Goal: Communication & Community: Answer question/provide support

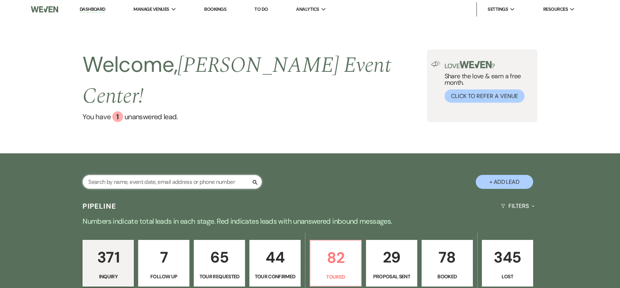
click at [146, 175] on input "text" at bounding box center [172, 182] width 179 height 14
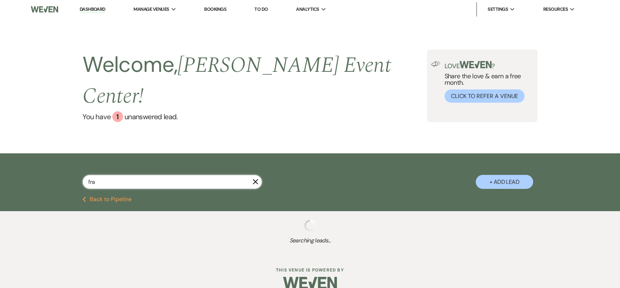
type input "[PERSON_NAME]"
select select "6"
select select "8"
select select "11"
select select "8"
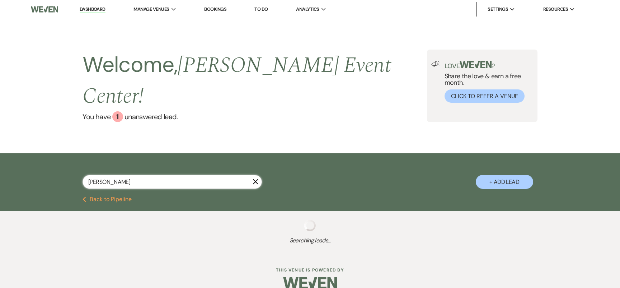
select select "7"
select select "8"
select select "1"
select select "2"
select select "8"
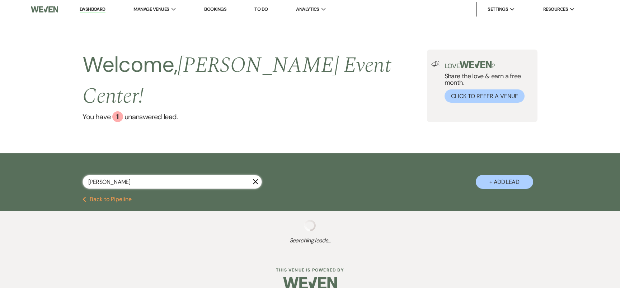
select select "4"
select select "8"
select select "11"
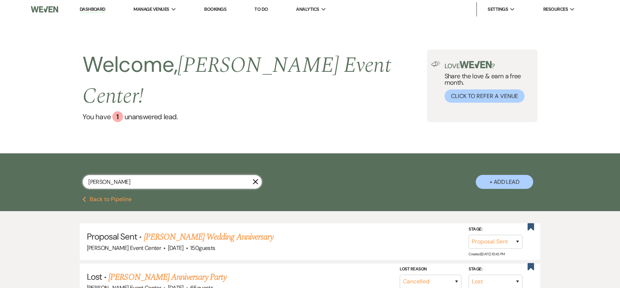
type input "[PERSON_NAME]"
select select "6"
select select "8"
select select "11"
type input "[PERSON_NAME]"
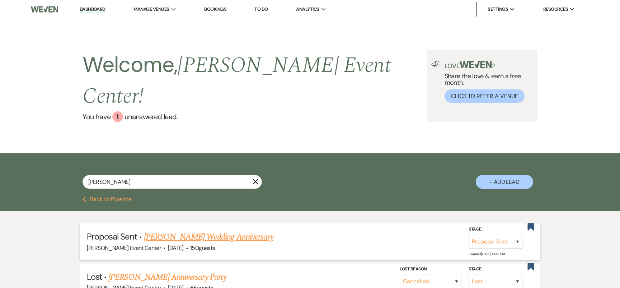
click at [182, 230] on link "[PERSON_NAME] Wedding Anniversary" at bounding box center [209, 236] width 130 height 13
select select "6"
select select "5"
select select "13"
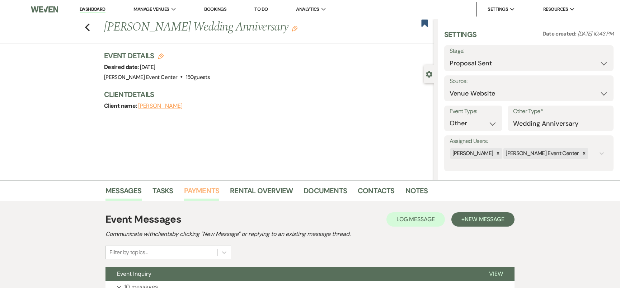
click at [207, 193] on link "Payments" at bounding box center [202, 193] width 36 height 16
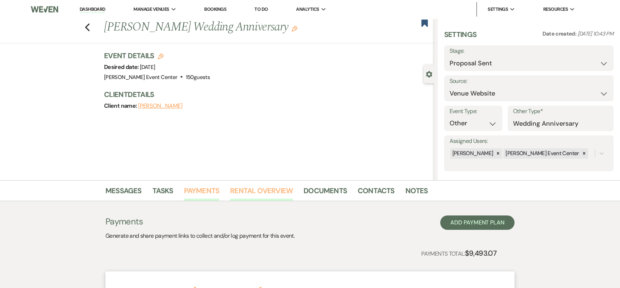
scroll to position [3, 0]
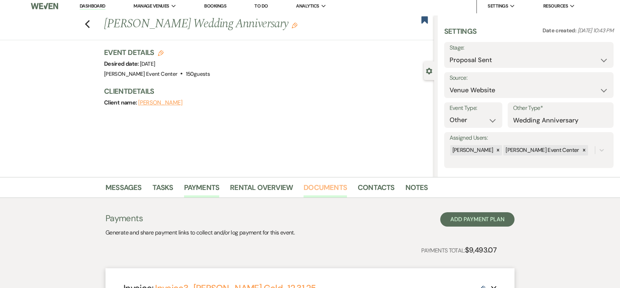
click at [309, 187] on link "Documents" at bounding box center [325, 190] width 43 height 16
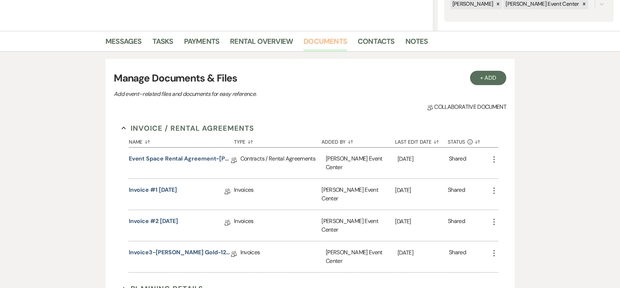
scroll to position [151, 0]
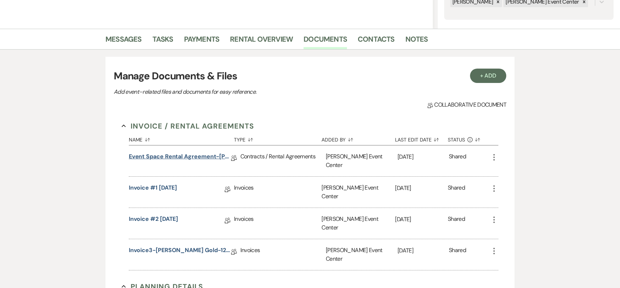
click at [196, 158] on link "Event Space Rental Agreement-[PERSON_NAME]-12.31.25" at bounding box center [180, 157] width 102 height 11
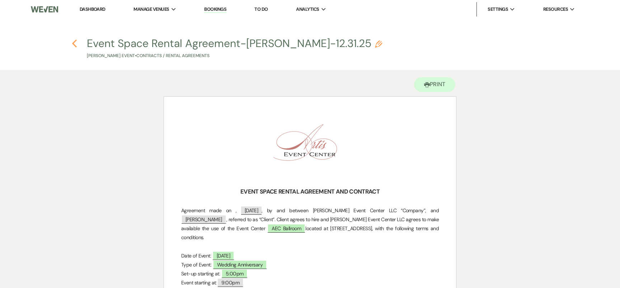
click at [74, 42] on use "button" at bounding box center [74, 43] width 5 height 8
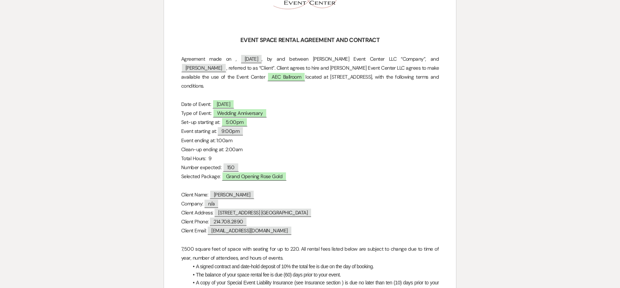
select select "6"
select select "5"
select select "13"
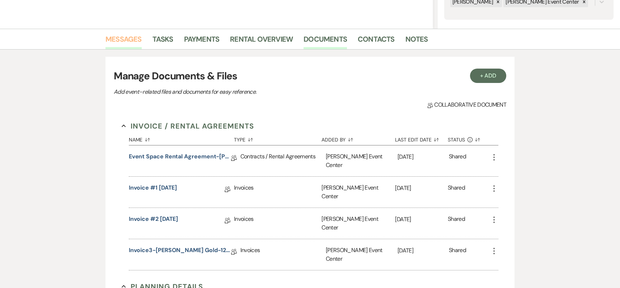
scroll to position [0, 0]
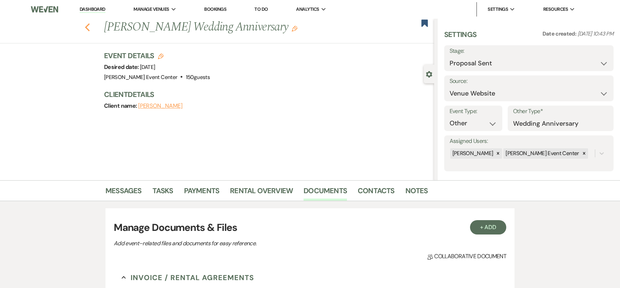
click at [88, 27] on icon "Previous" at bounding box center [87, 27] width 5 height 9
select select "6"
select select "8"
select select "11"
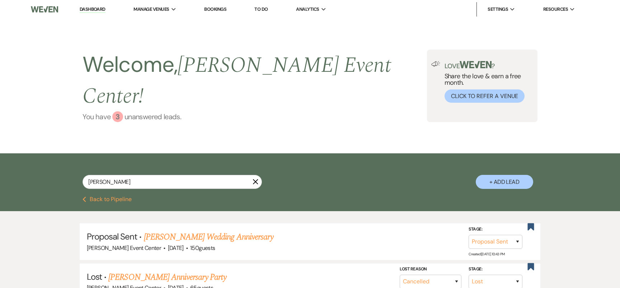
click at [117, 111] on div "3" at bounding box center [117, 116] width 11 height 11
click at [257, 179] on icon "X" at bounding box center [256, 182] width 6 height 6
drag, startPoint x: 129, startPoint y: 164, endPoint x: 42, endPoint y: 155, distance: 88.1
click at [42, 155] on div "[PERSON_NAME] + Add Lead" at bounding box center [310, 174] width 620 height 43
click at [98, 8] on link "Dashboard" at bounding box center [93, 9] width 26 height 7
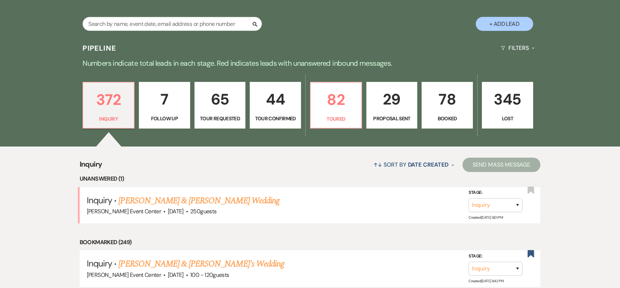
scroll to position [168, 0]
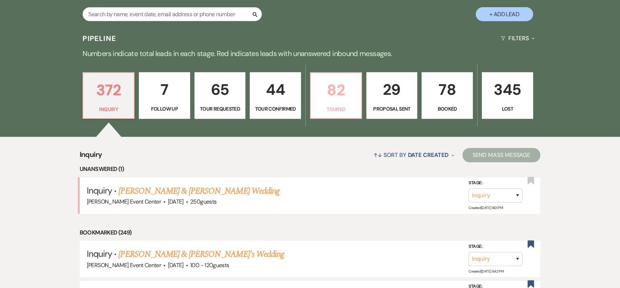
click at [319, 105] on p "Toured" at bounding box center [336, 109] width 42 height 8
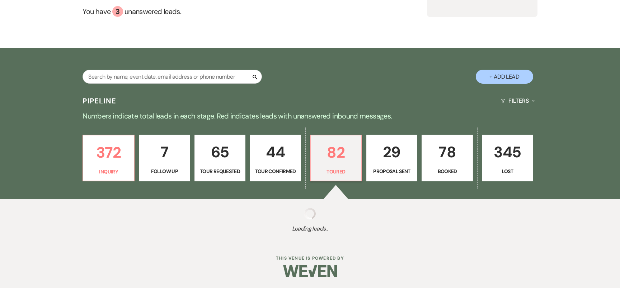
select select "5"
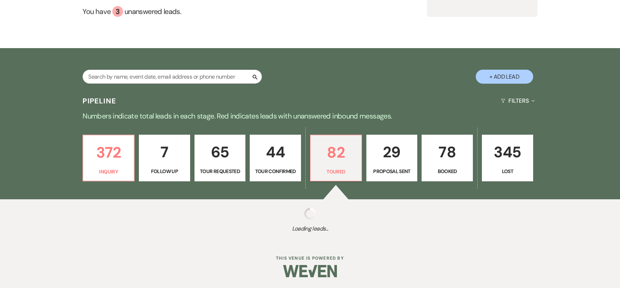
select select "5"
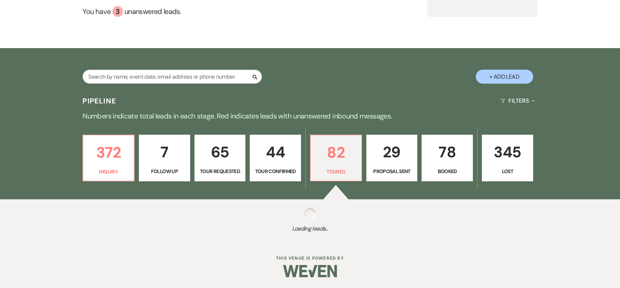
select select "5"
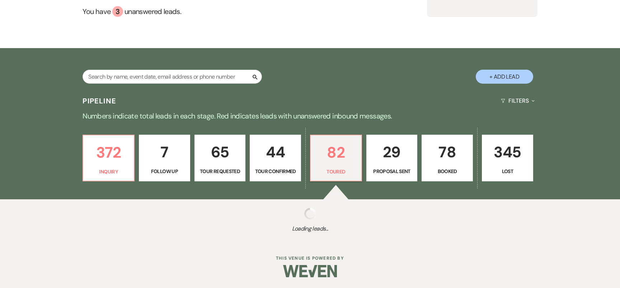
select select "5"
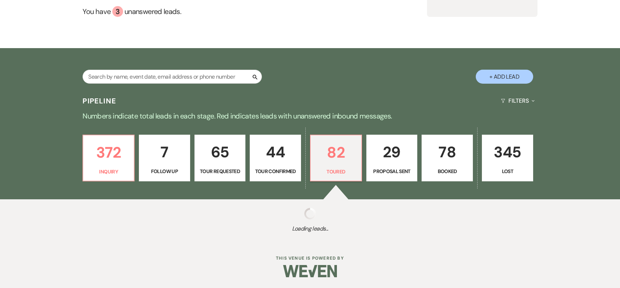
select select "5"
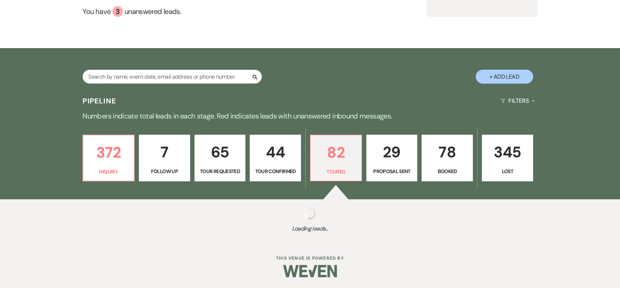
select select "5"
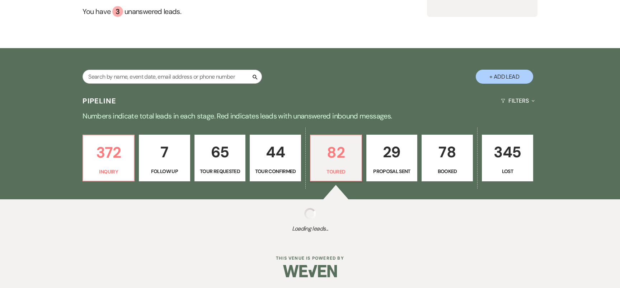
select select "5"
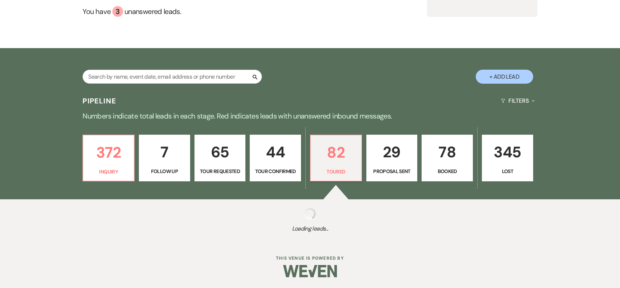
select select "5"
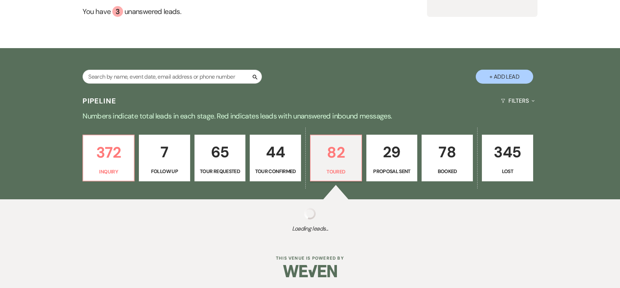
select select "5"
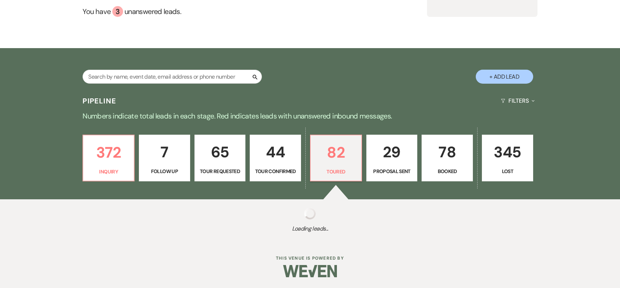
select select "5"
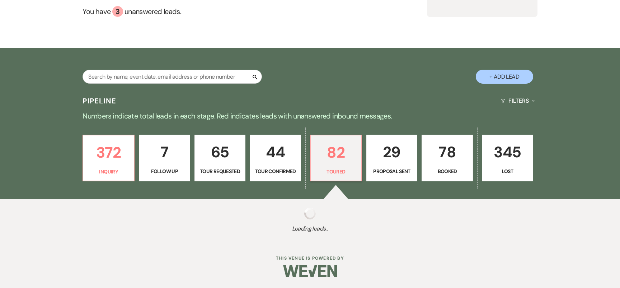
select select "5"
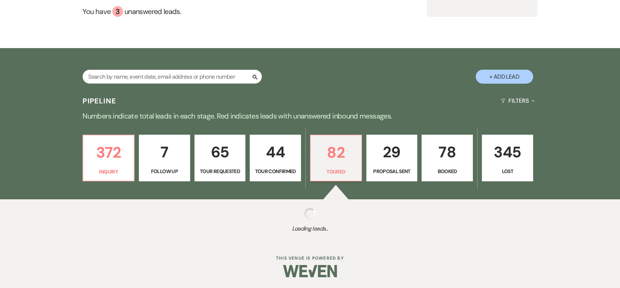
select select "5"
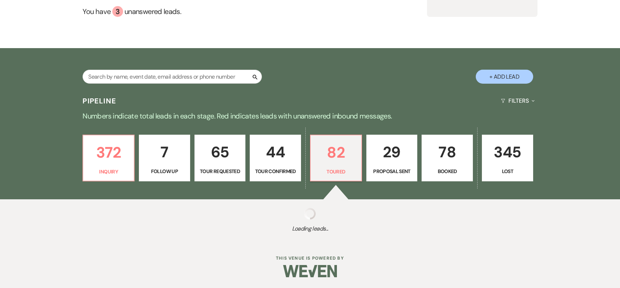
select select "5"
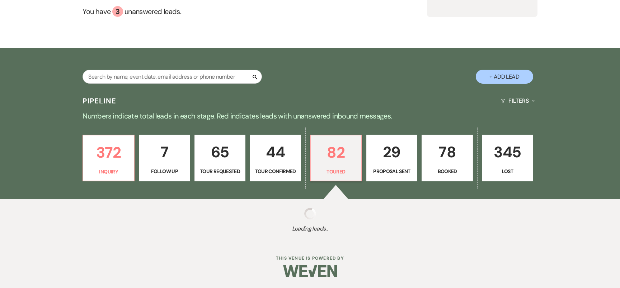
select select "5"
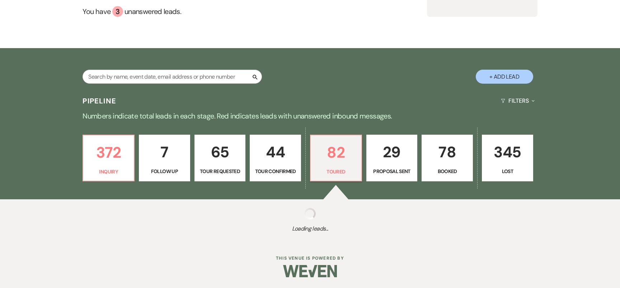
select select "5"
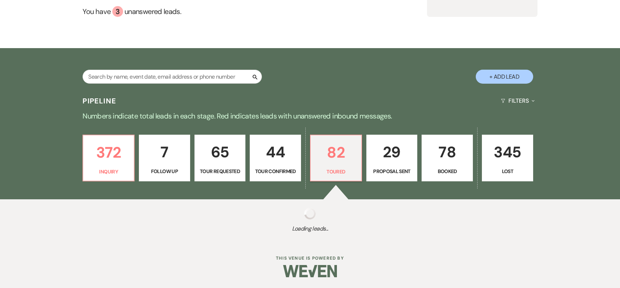
select select "5"
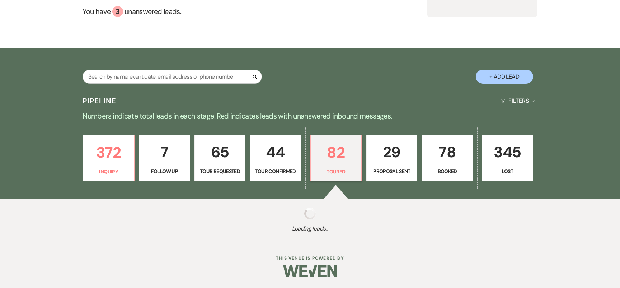
select select "5"
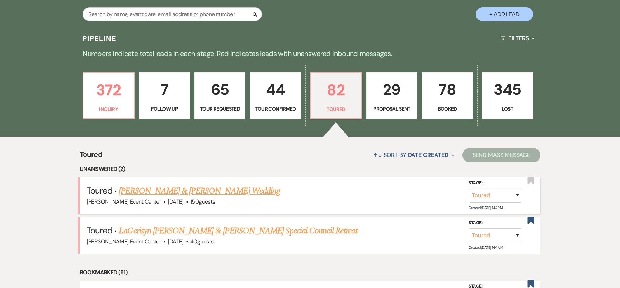
click at [220, 184] on link "[PERSON_NAME] & [PERSON_NAME] Wedding" at bounding box center [199, 190] width 161 height 13
select select "5"
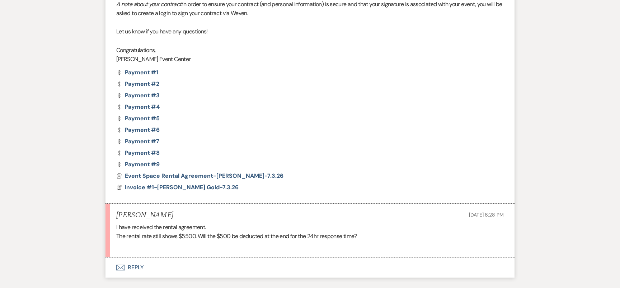
scroll to position [1105, 0]
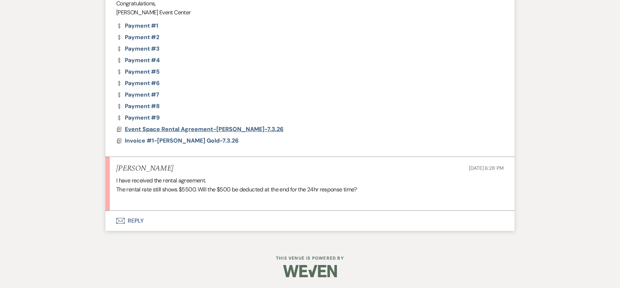
click at [178, 128] on span "Event Space Rental Agreement-[PERSON_NAME]-7.3.26" at bounding box center [204, 129] width 159 height 8
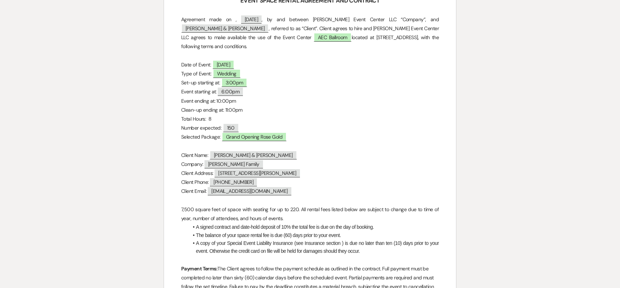
scroll to position [0, 0]
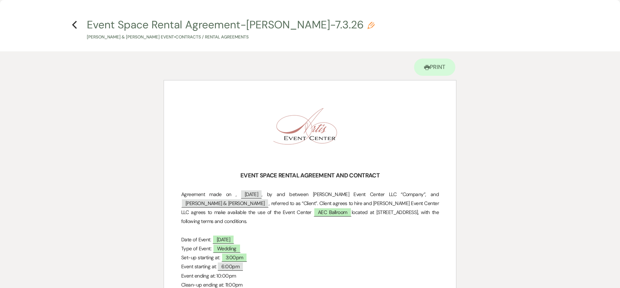
click at [75, 29] on div "Previous" at bounding box center [74, 23] width 5 height 11
click at [76, 25] on icon "Previous" at bounding box center [74, 24] width 5 height 9
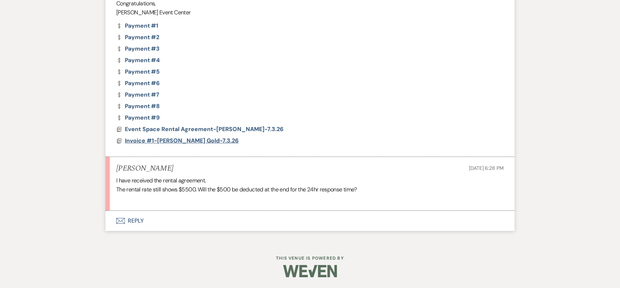
click at [157, 140] on span "Invoice #1-[PERSON_NAME] Gold-7.3.26" at bounding box center [182, 141] width 114 height 8
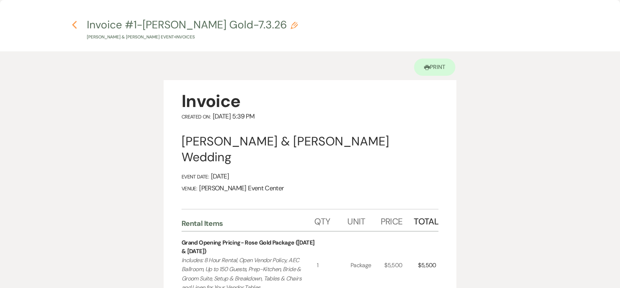
click at [76, 23] on icon "Previous" at bounding box center [74, 24] width 5 height 9
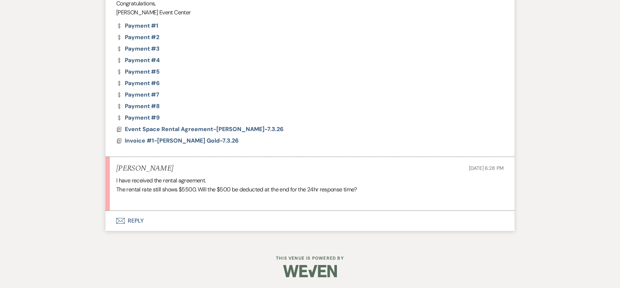
click at [132, 220] on button "Envelope Reply" at bounding box center [309, 221] width 409 height 20
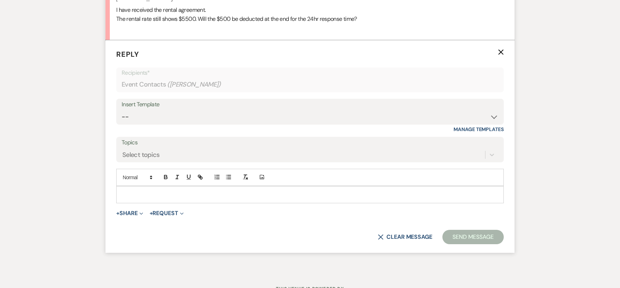
scroll to position [1278, 0]
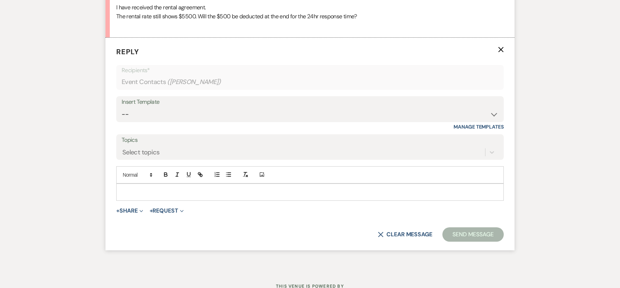
click at [213, 198] on div at bounding box center [310, 192] width 387 height 17
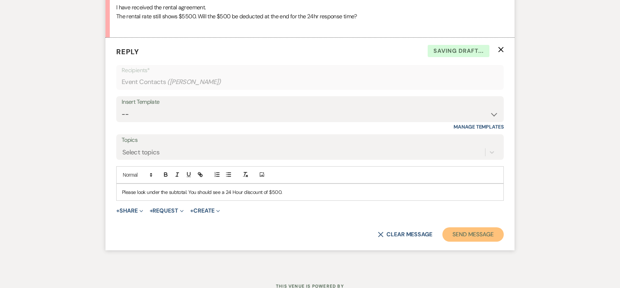
click at [482, 236] on button "Send Message" at bounding box center [472, 234] width 61 height 14
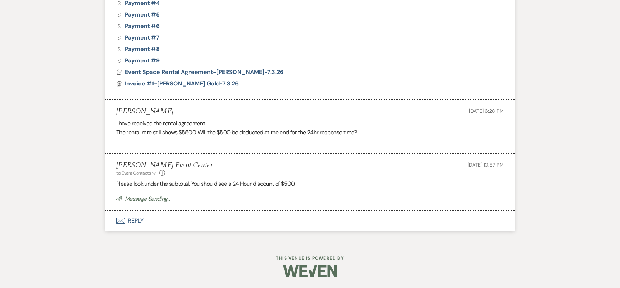
scroll to position [1147, 0]
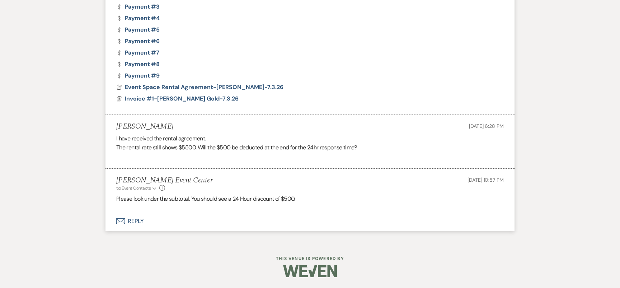
click at [203, 97] on span "Invoice #1-[PERSON_NAME] Gold-7.3.26" at bounding box center [182, 99] width 114 height 8
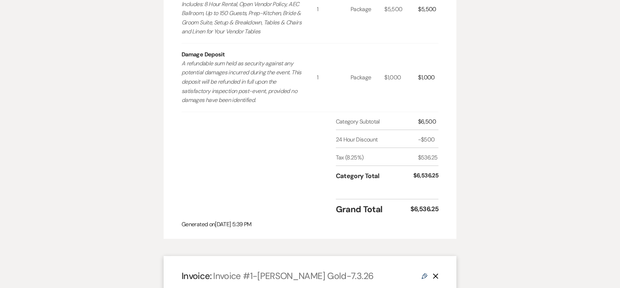
scroll to position [226, 0]
